Goal: Find specific page/section: Find specific page/section

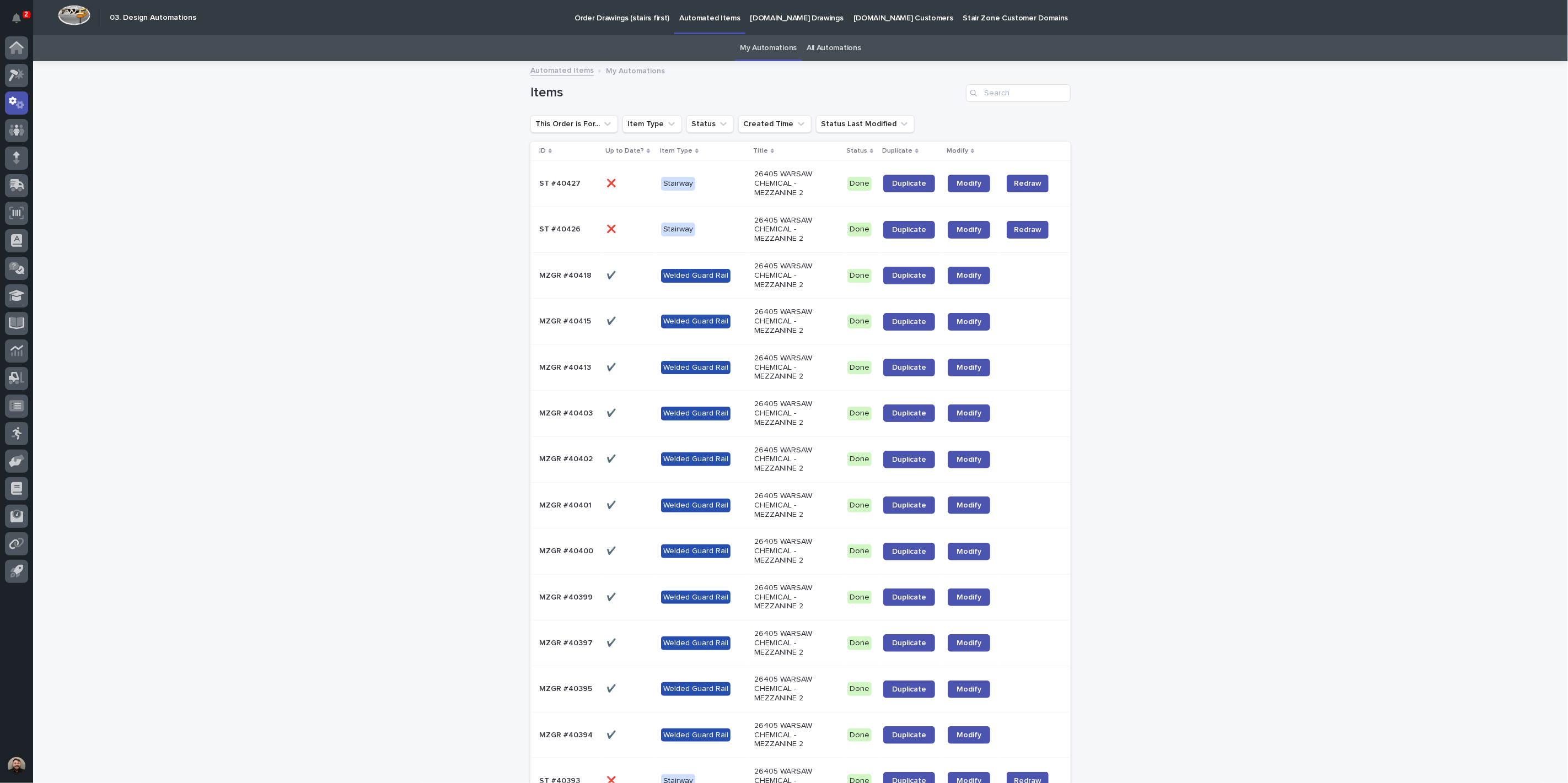
click at [15, 47] on icon at bounding box center [16, 49] width 11 height 11
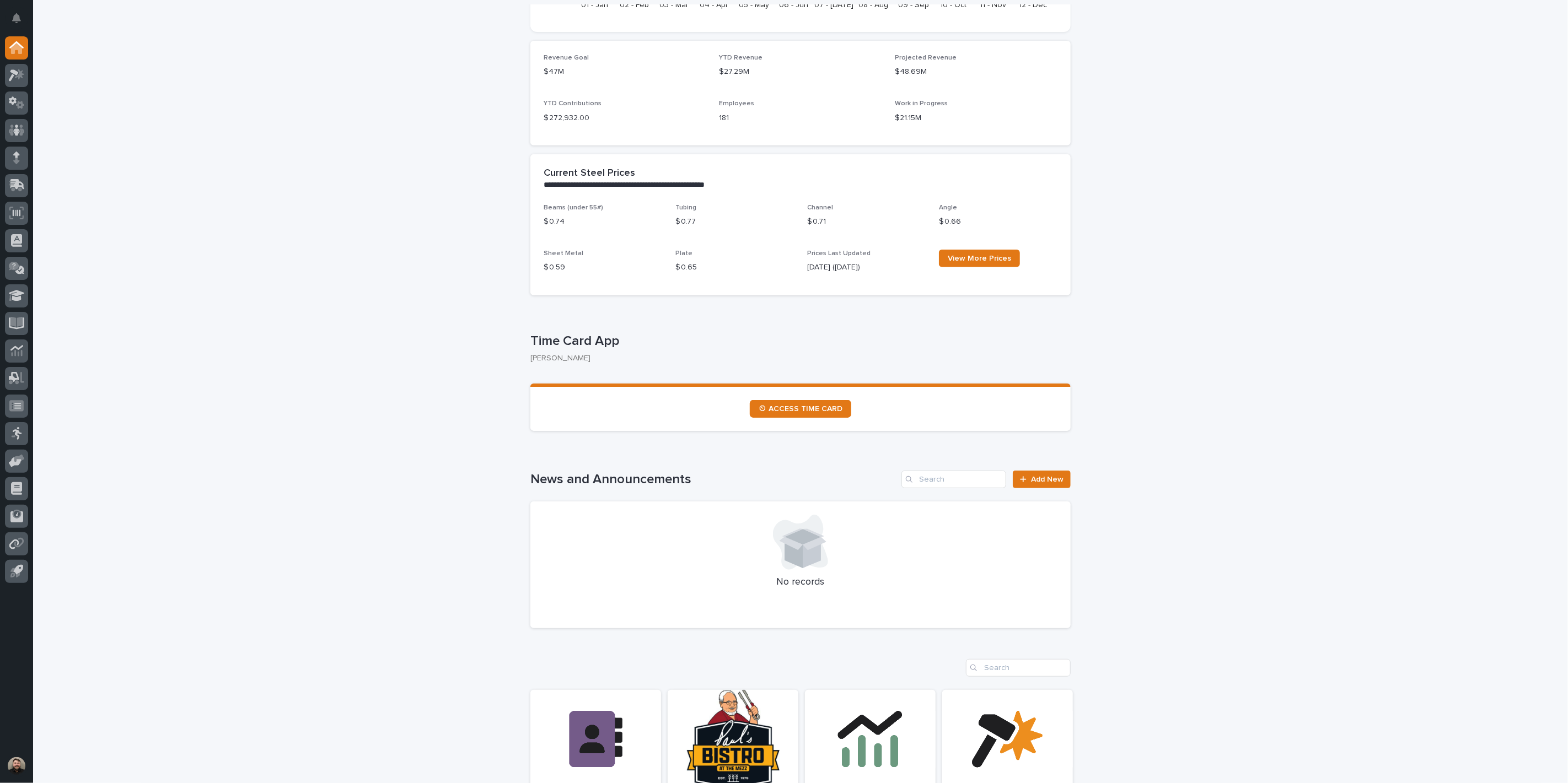
scroll to position [306, 0]
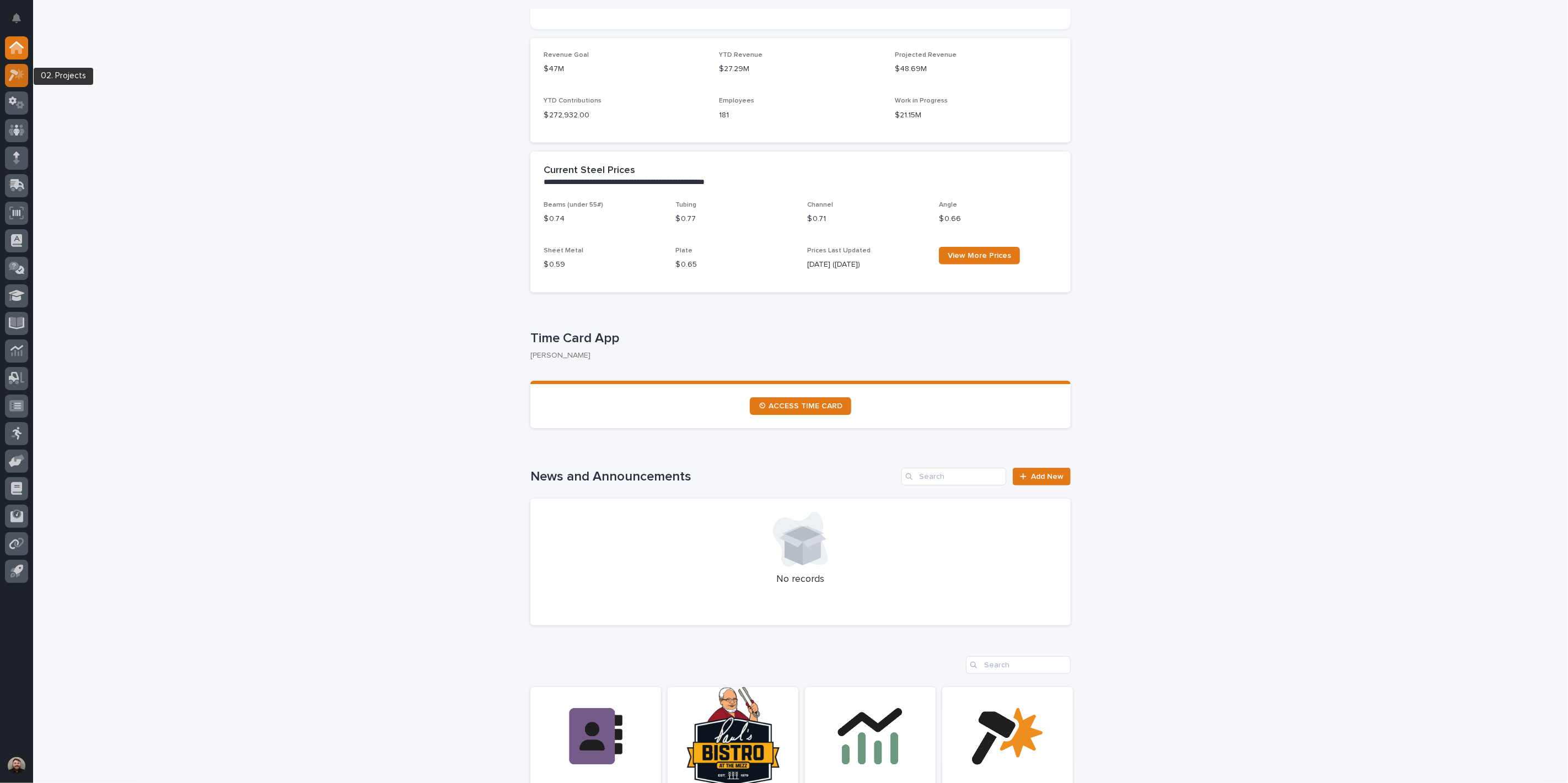
click at [9, 74] on icon at bounding box center [16, 75] width 16 height 13
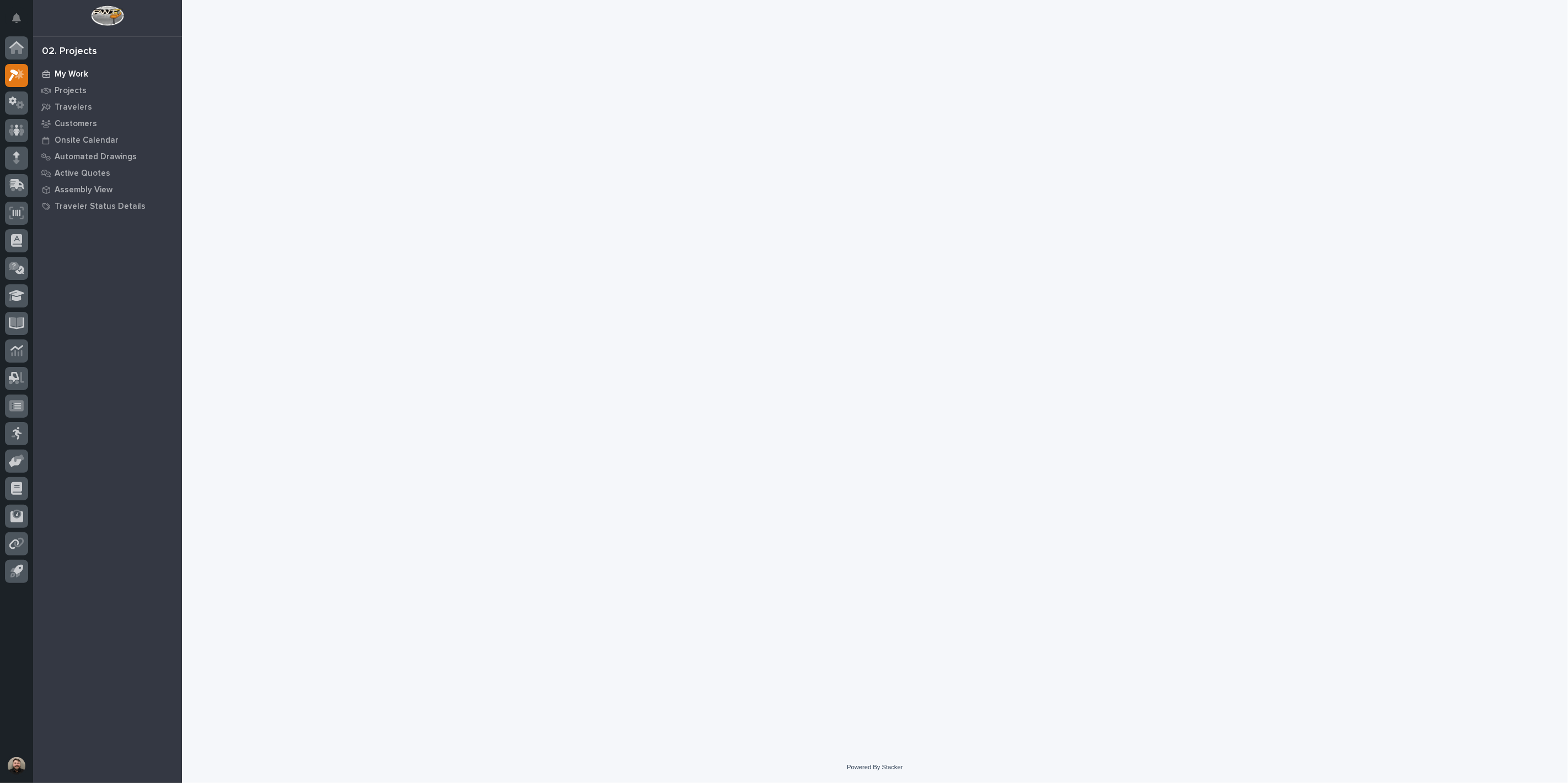
click at [58, 72] on p "My Work" at bounding box center [71, 74] width 33 height 10
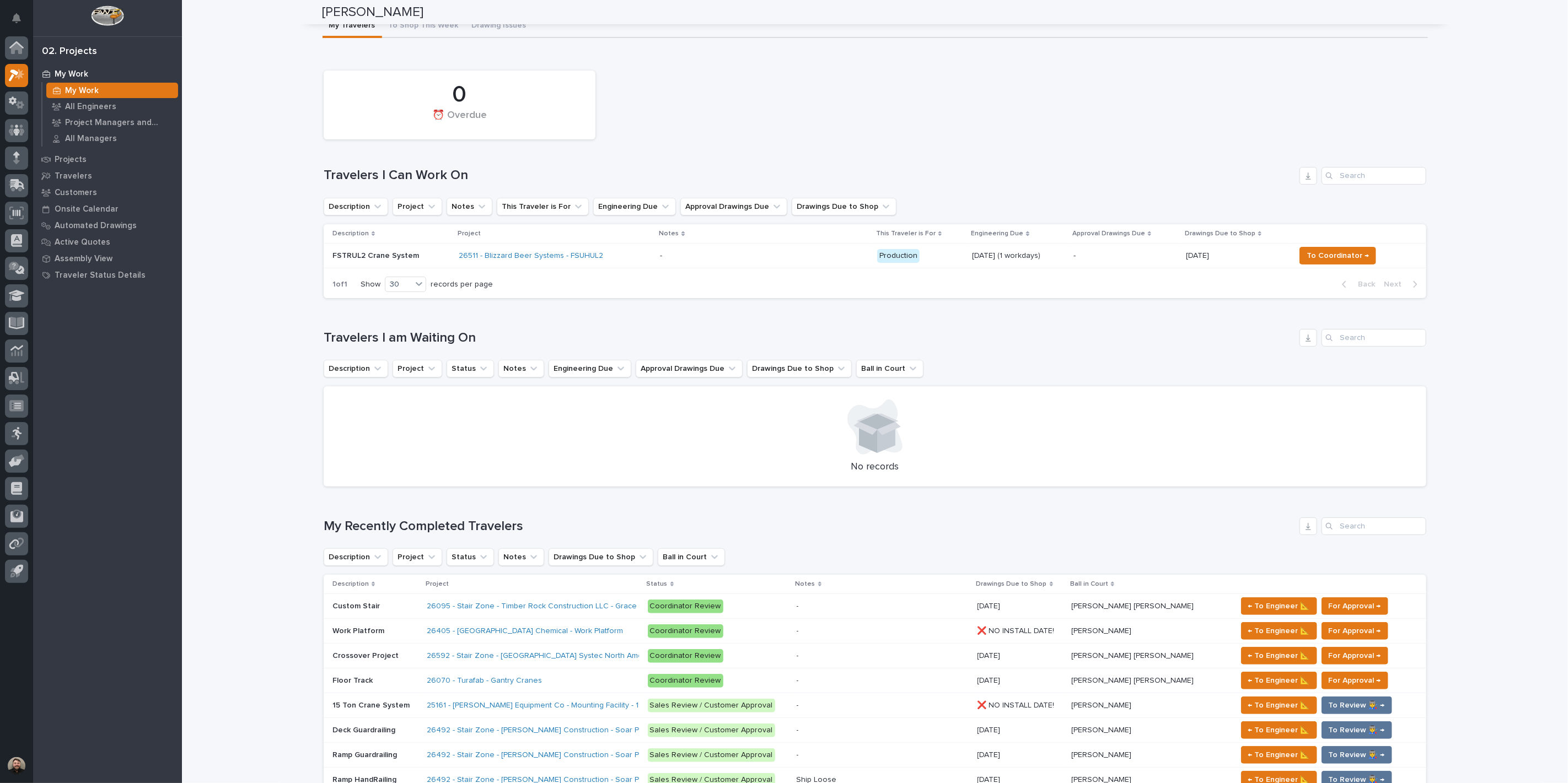
scroll to position [51, 0]
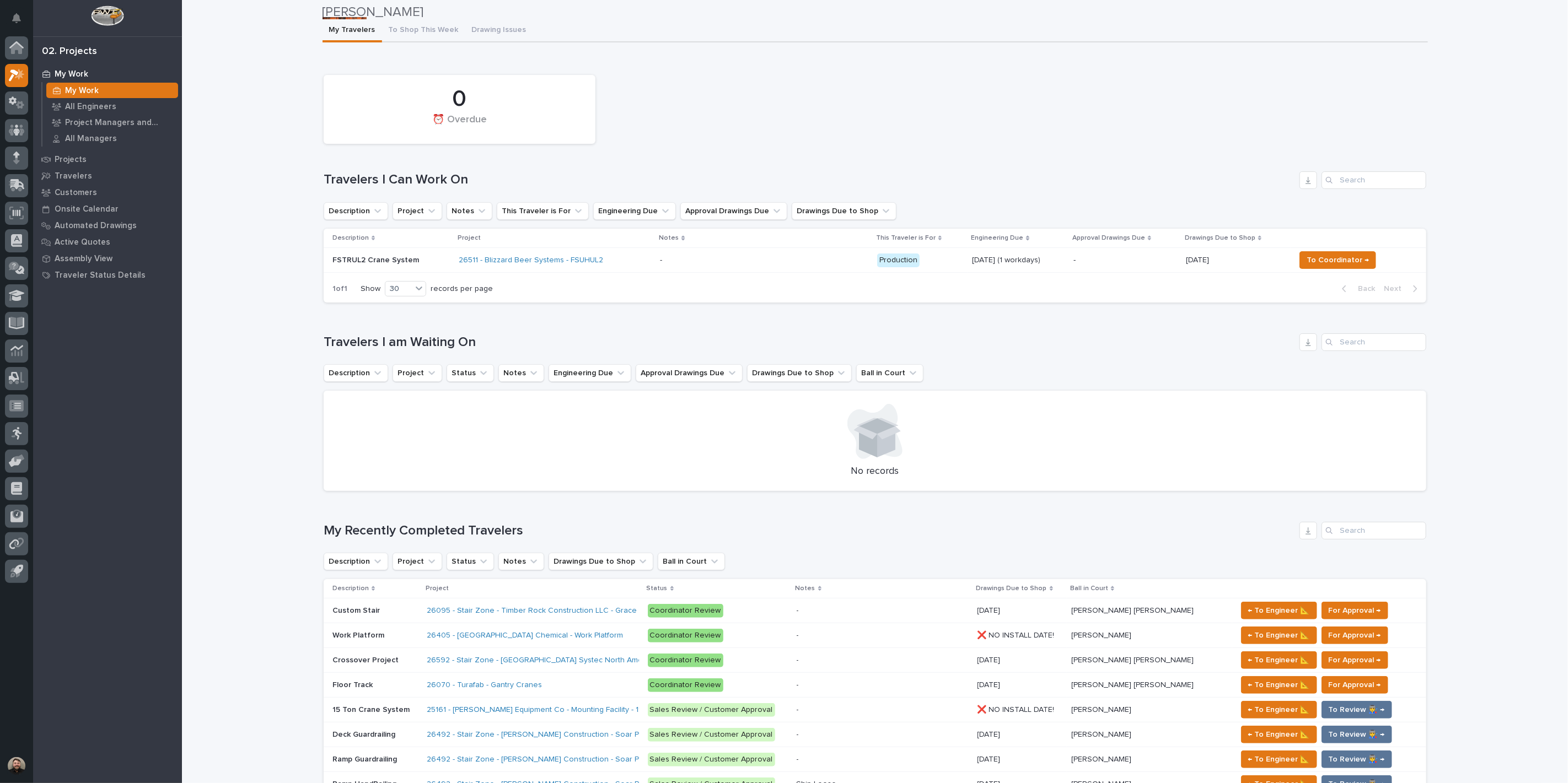
scroll to position [0, 0]
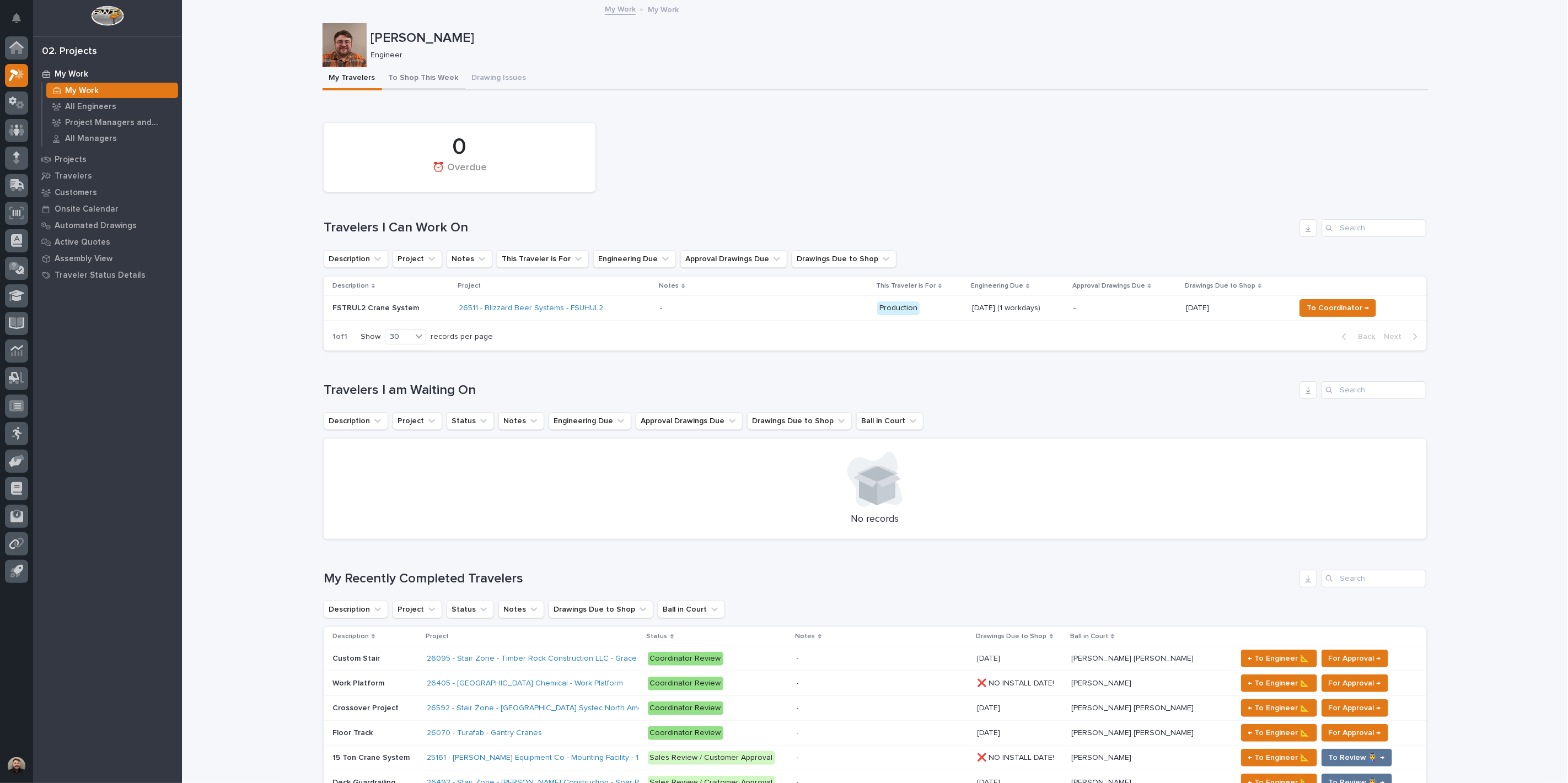
click at [419, 69] on button "To Shop This Week" at bounding box center [424, 79] width 83 height 23
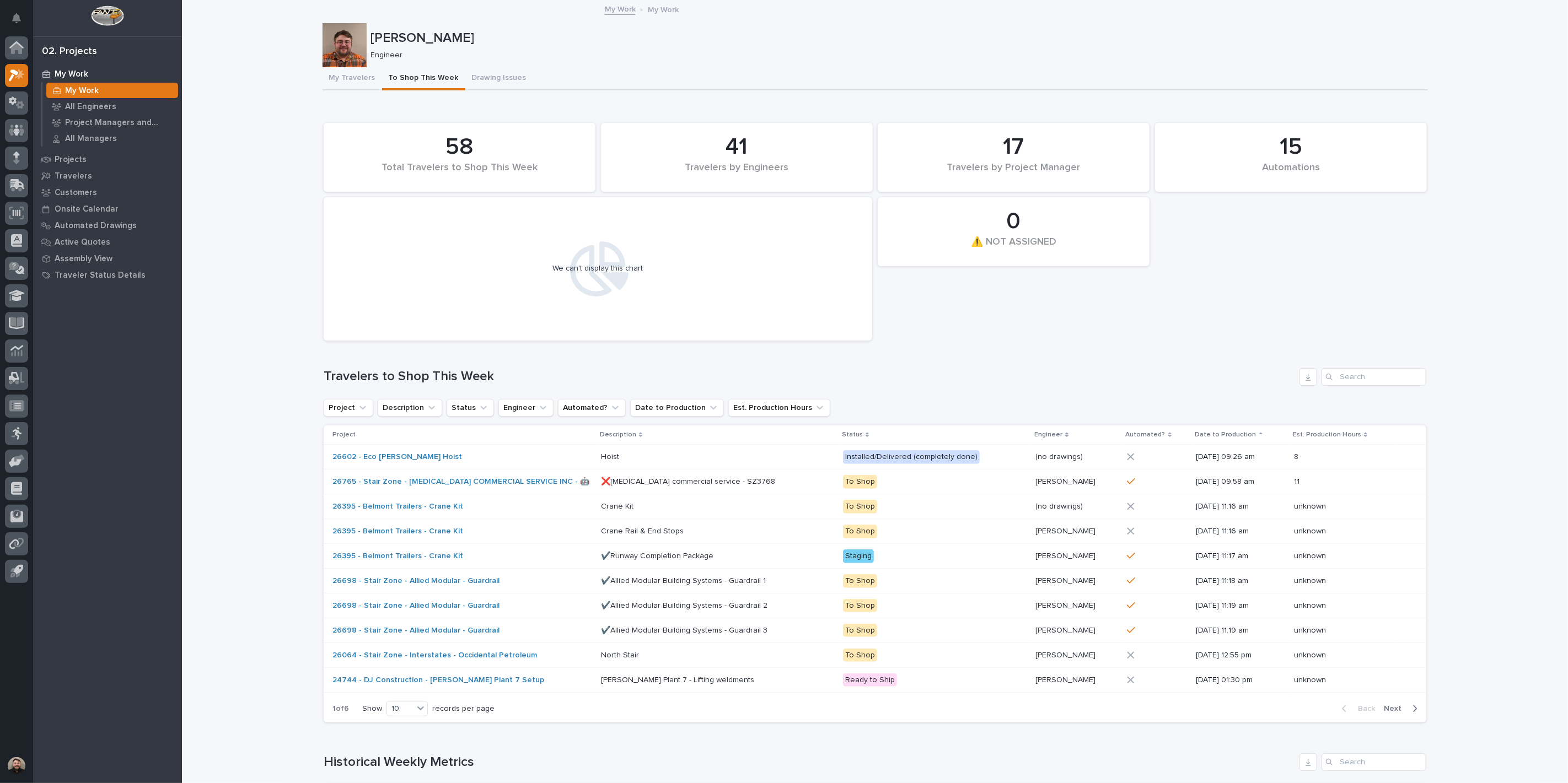
click at [612, 267] on div "We can't display this chart" at bounding box center [598, 268] width 91 height 9
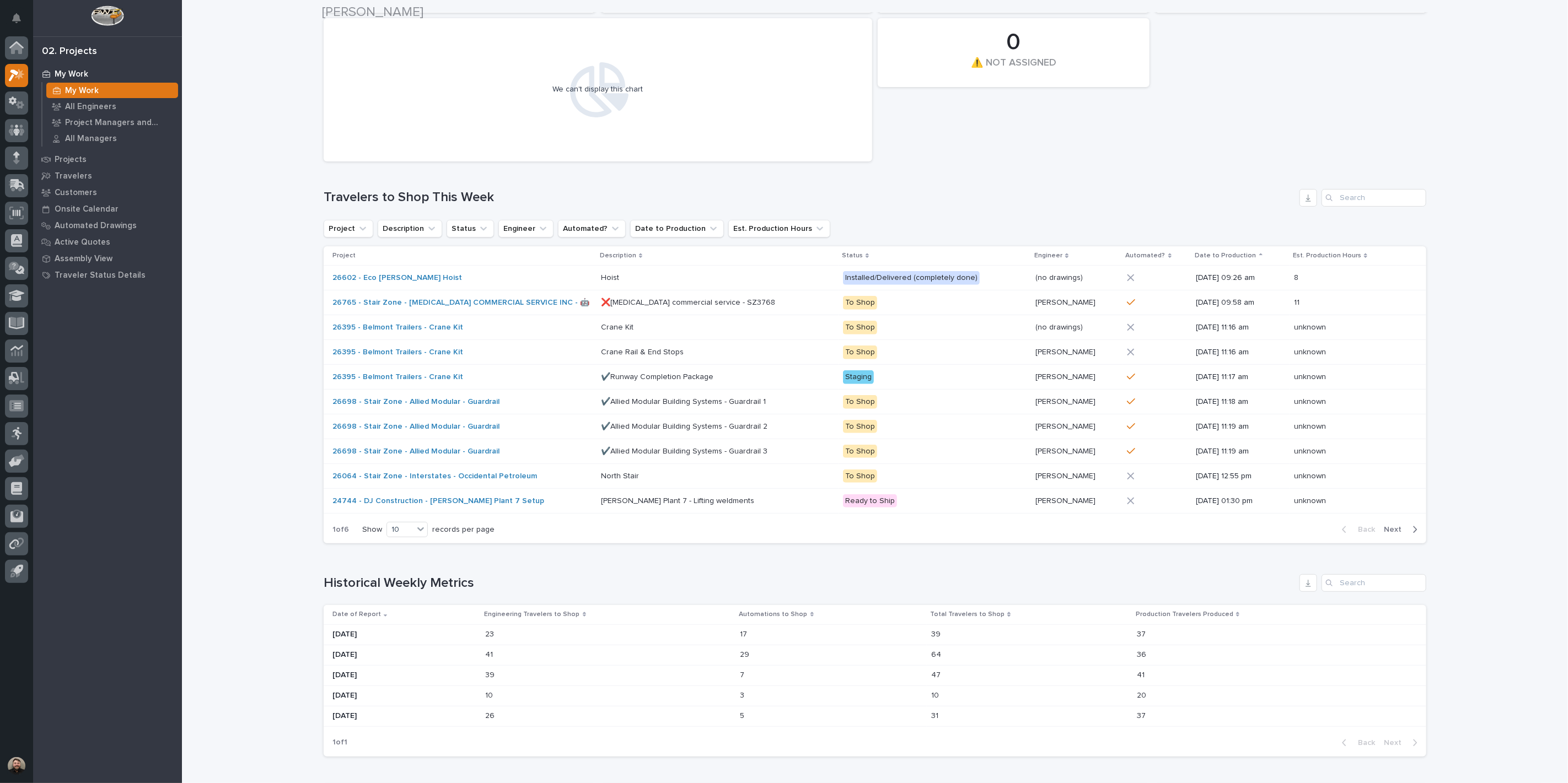
scroll to position [184, 0]
click at [1391, 523] on span "Next" at bounding box center [1396, 525] width 24 height 10
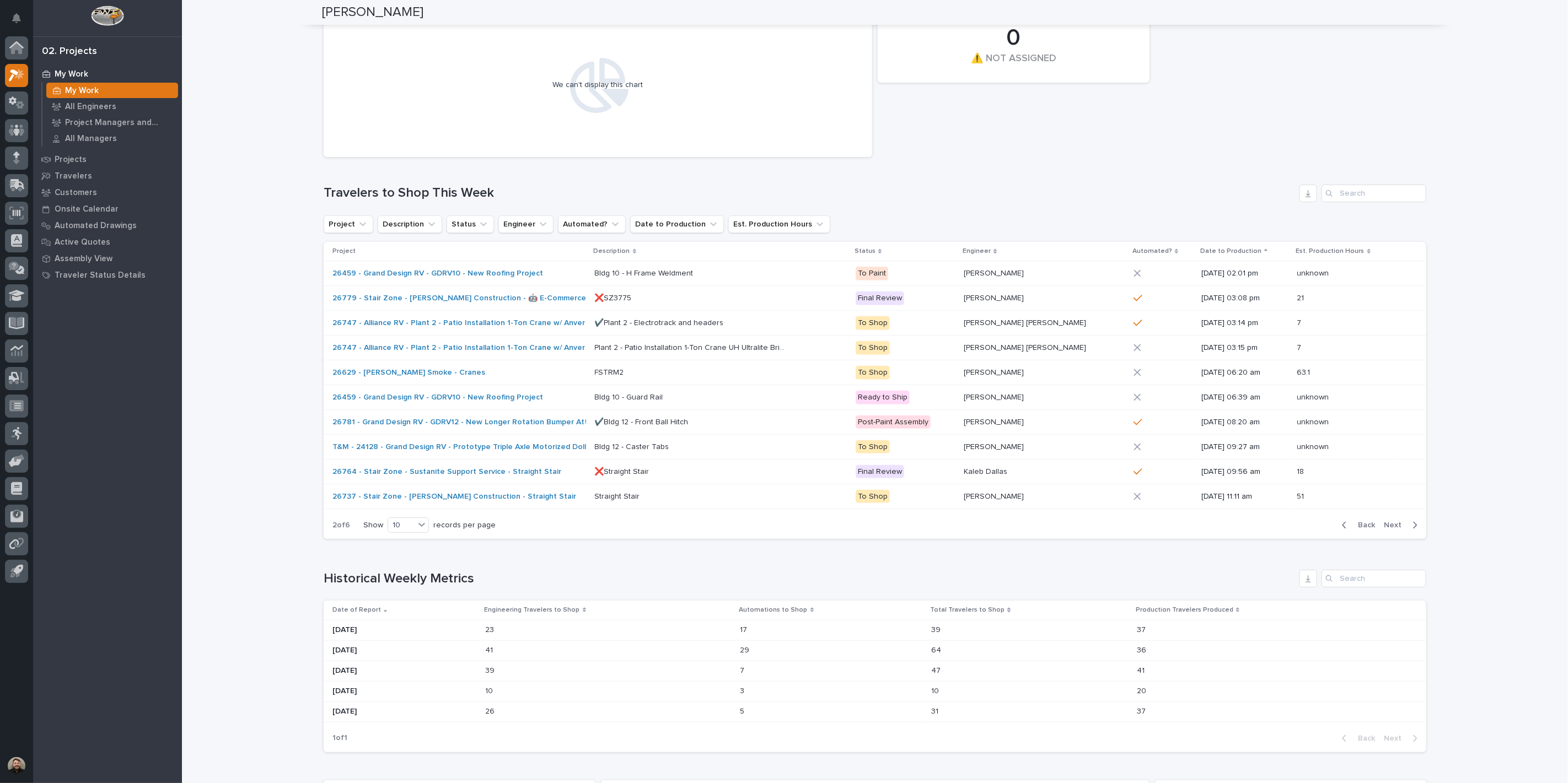
click at [1391, 523] on span "Next" at bounding box center [1396, 525] width 24 height 10
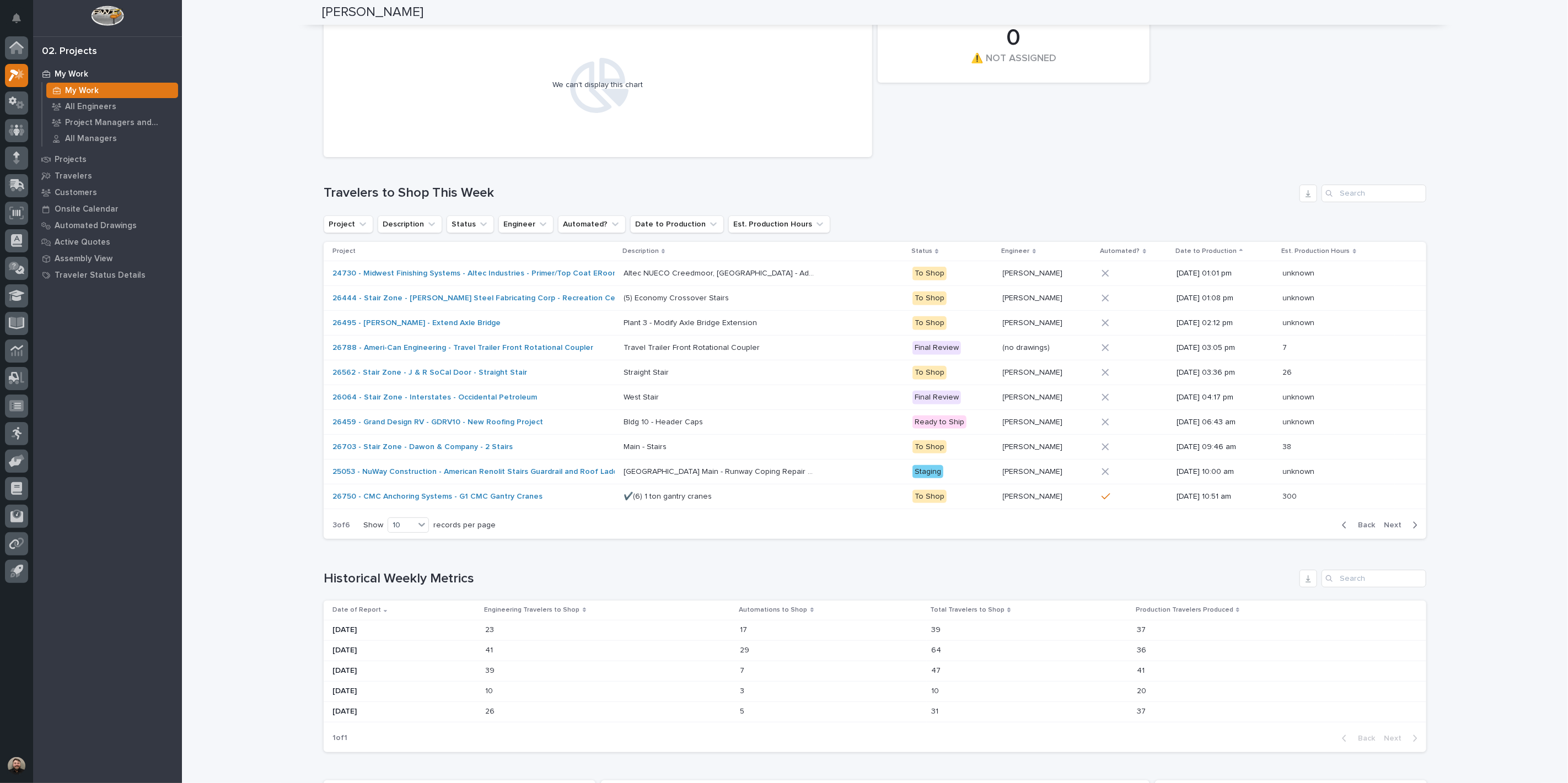
click at [1391, 523] on span "Next" at bounding box center [1396, 525] width 24 height 10
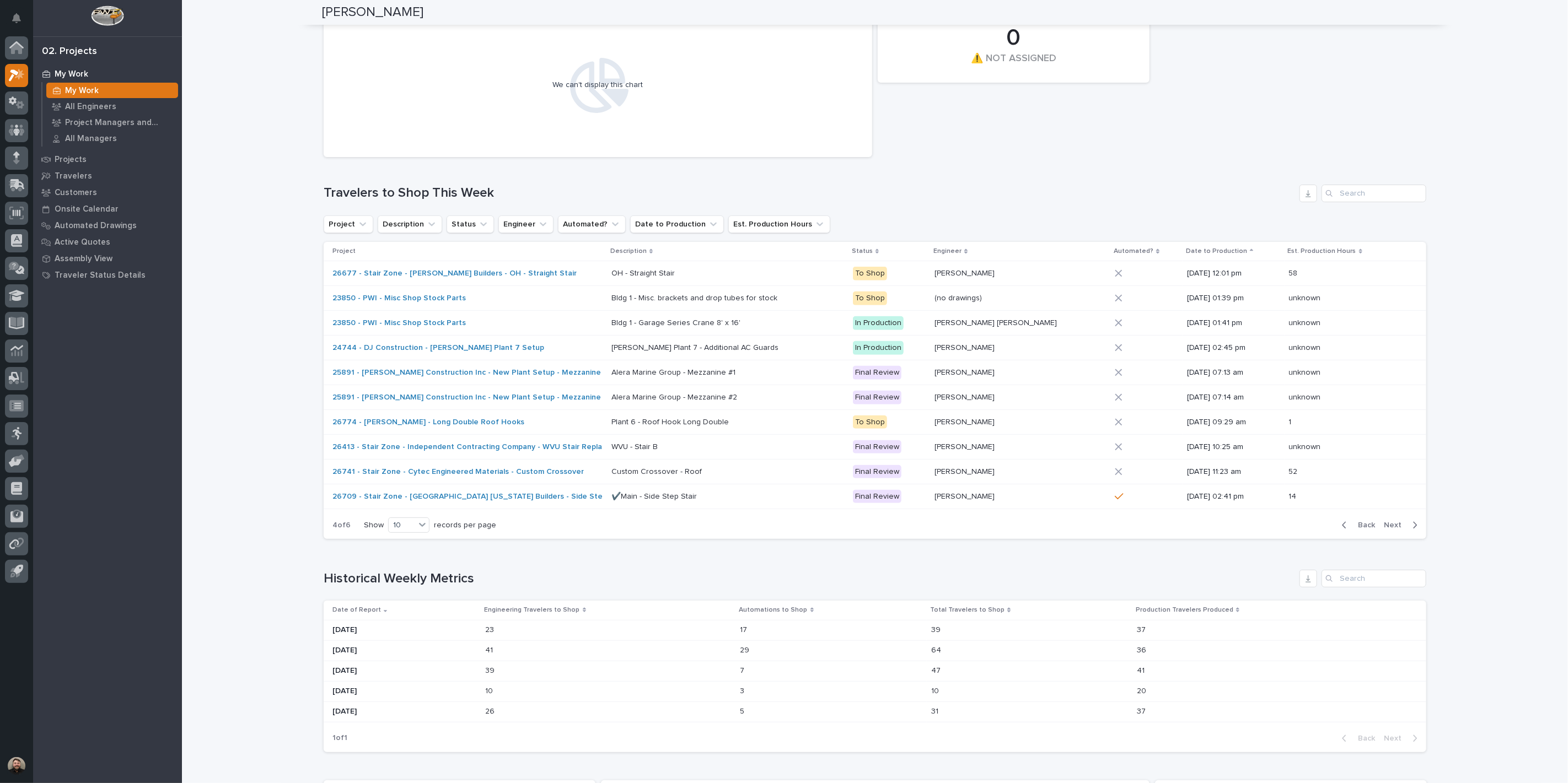
click at [1391, 523] on span "Next" at bounding box center [1396, 525] width 24 height 10
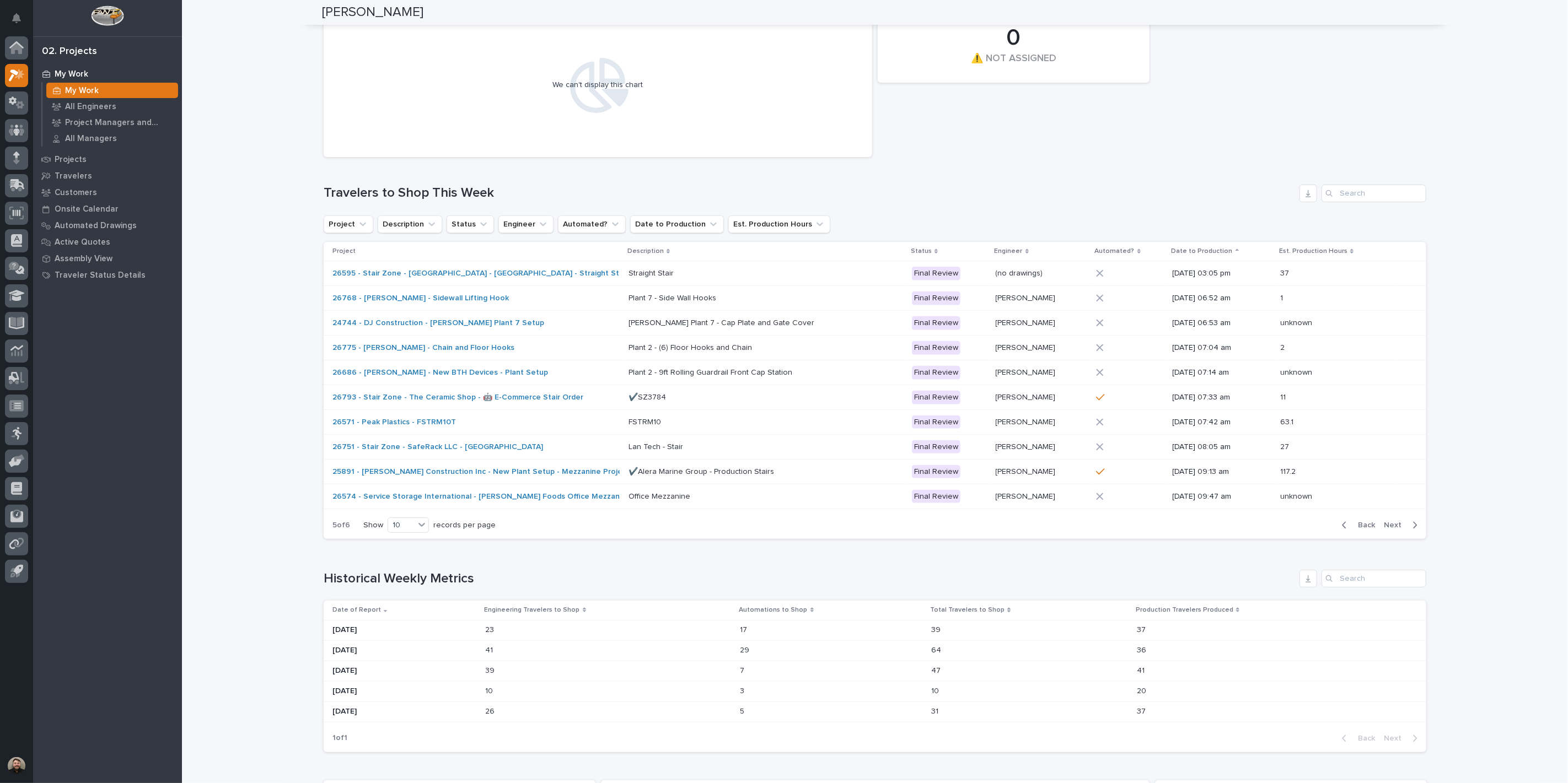
click at [1391, 523] on span "Next" at bounding box center [1396, 525] width 24 height 10
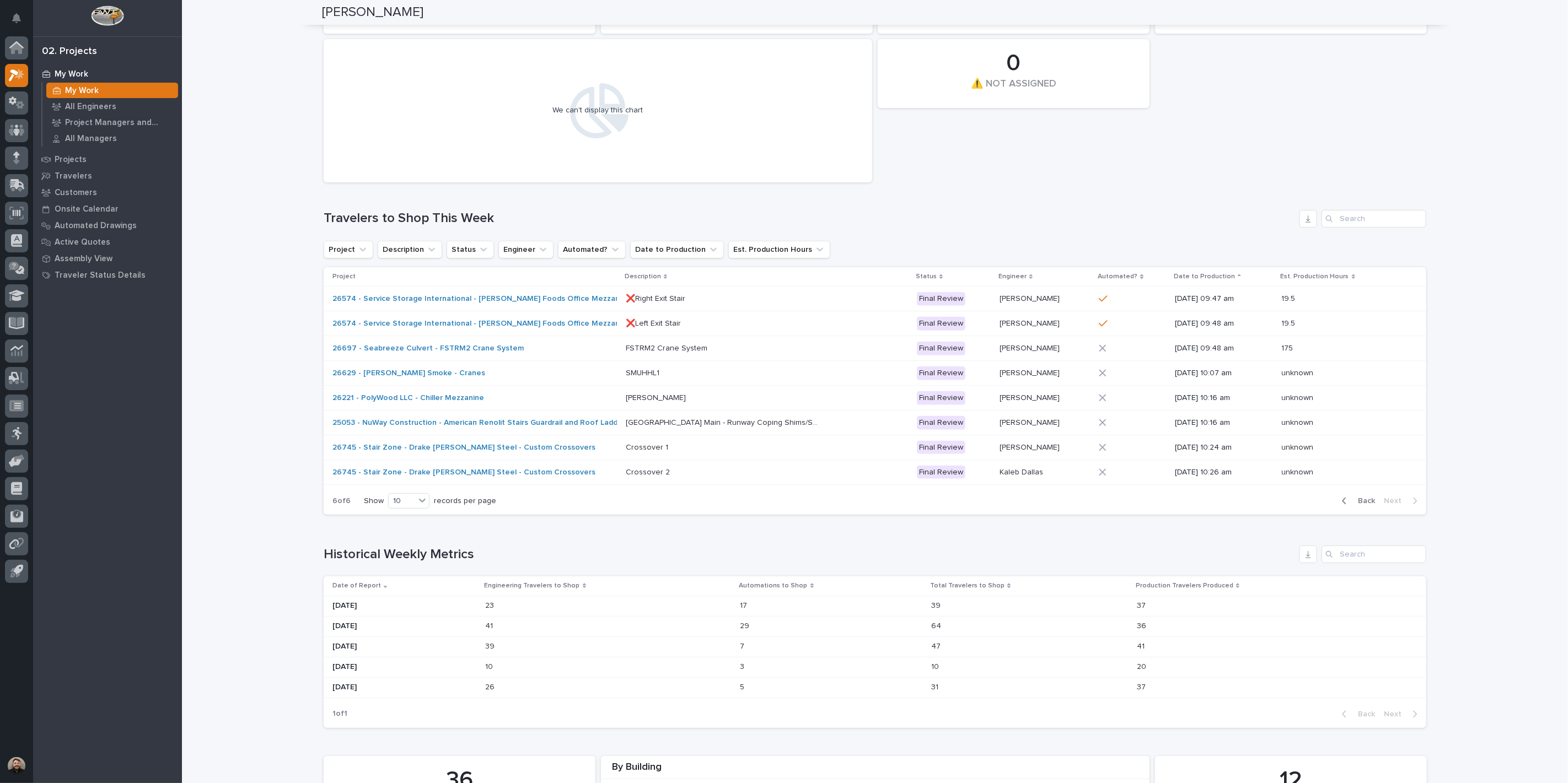
click at [1360, 500] on span "Back" at bounding box center [1363, 501] width 24 height 10
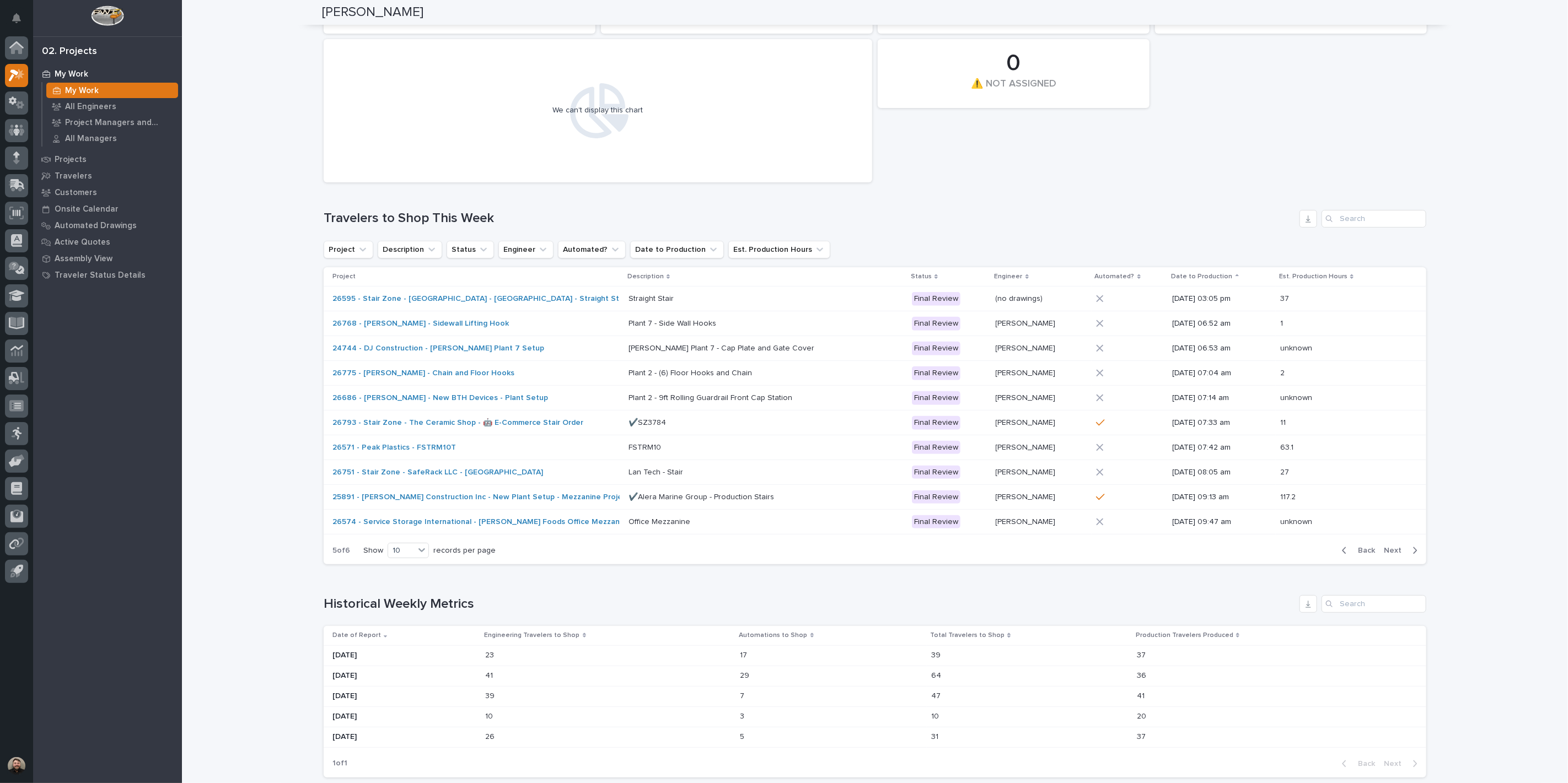
scroll to position [184, 0]
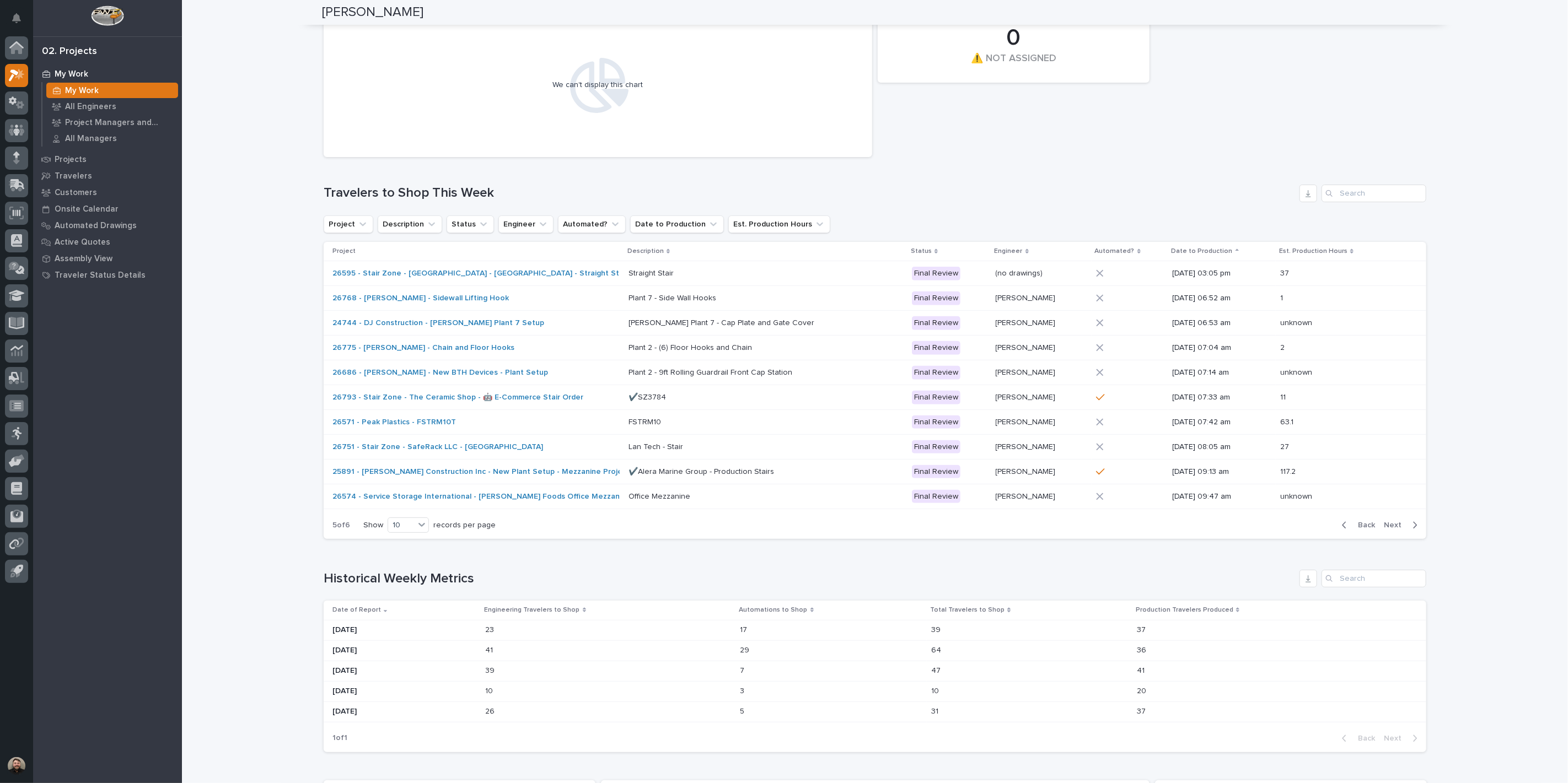
click at [1360, 500] on div "unknown unknown" at bounding box center [1335, 497] width 110 height 18
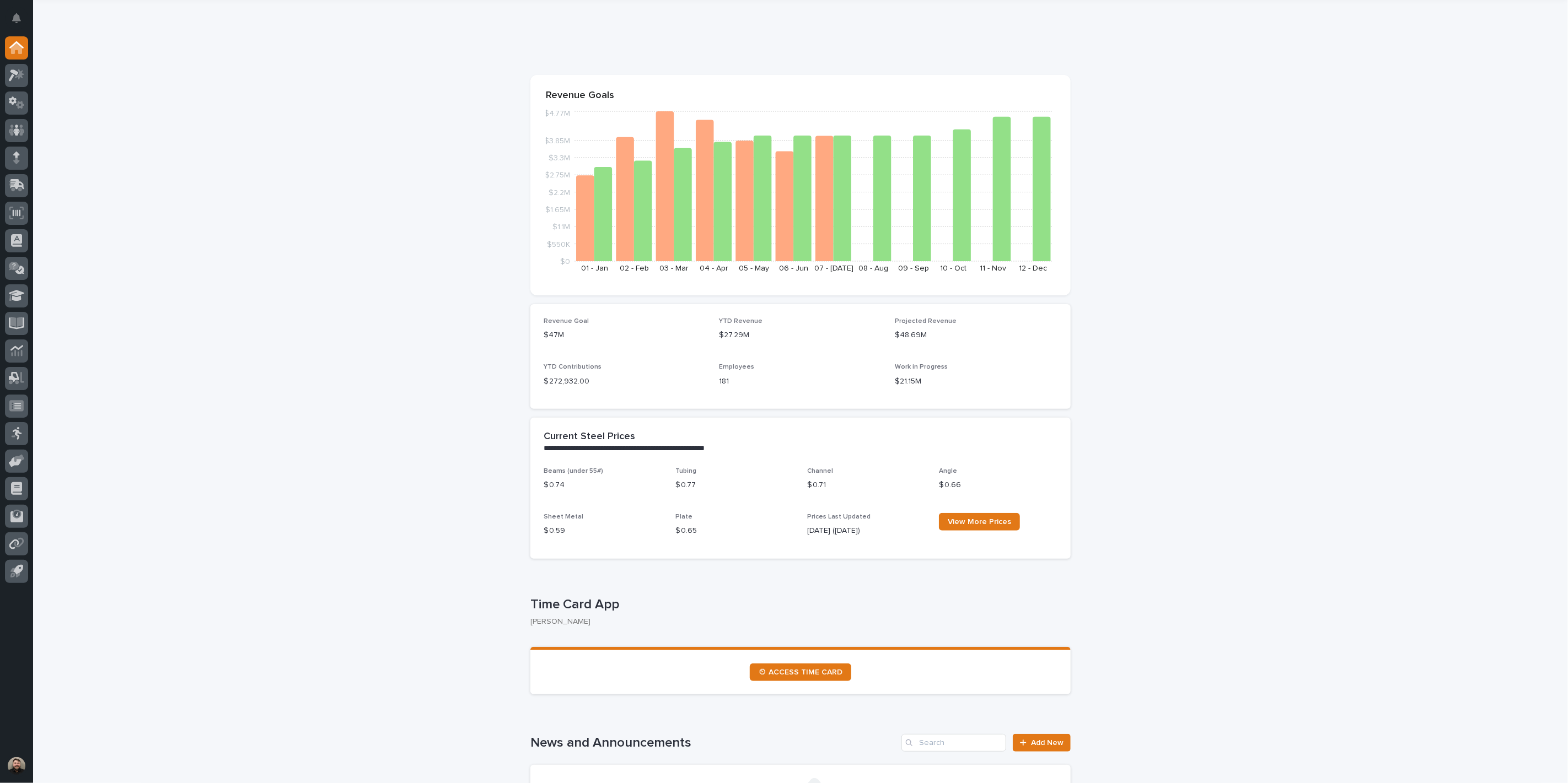
scroll to position [61, 0]
